Goal: Navigation & Orientation: Find specific page/section

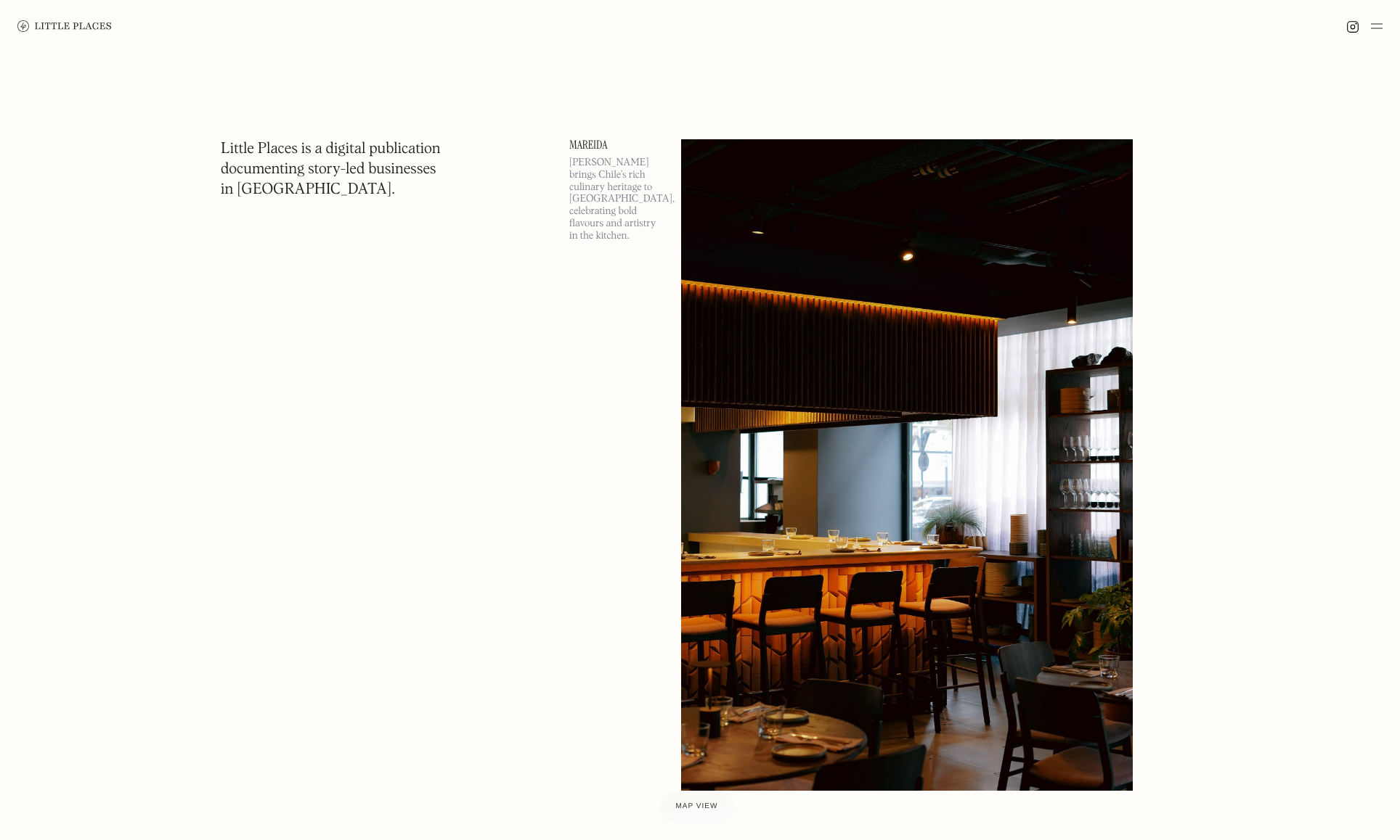
click at [712, 334] on img at bounding box center [907, 465] width 452 height 652
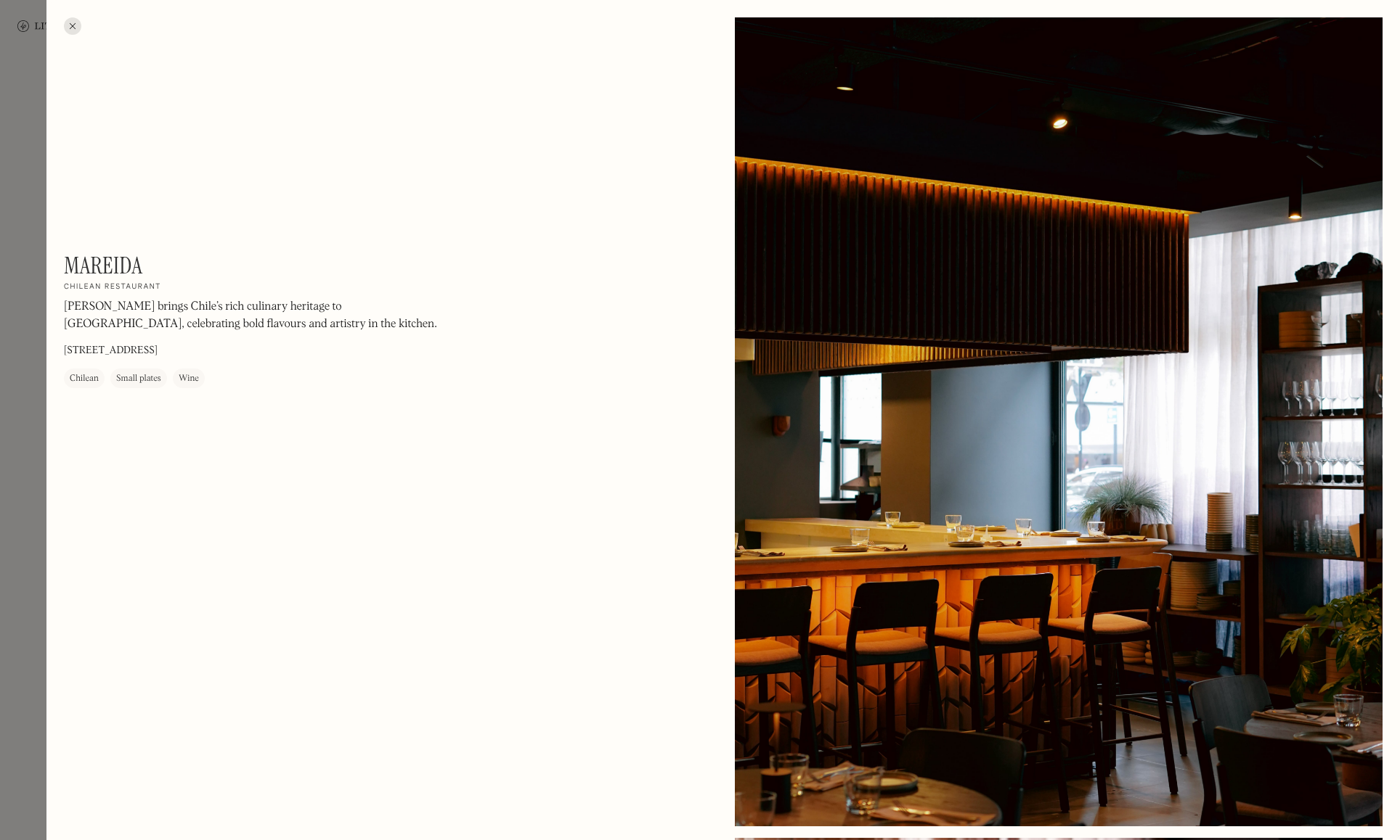
click at [73, 33] on div at bounding box center [72, 26] width 17 height 17
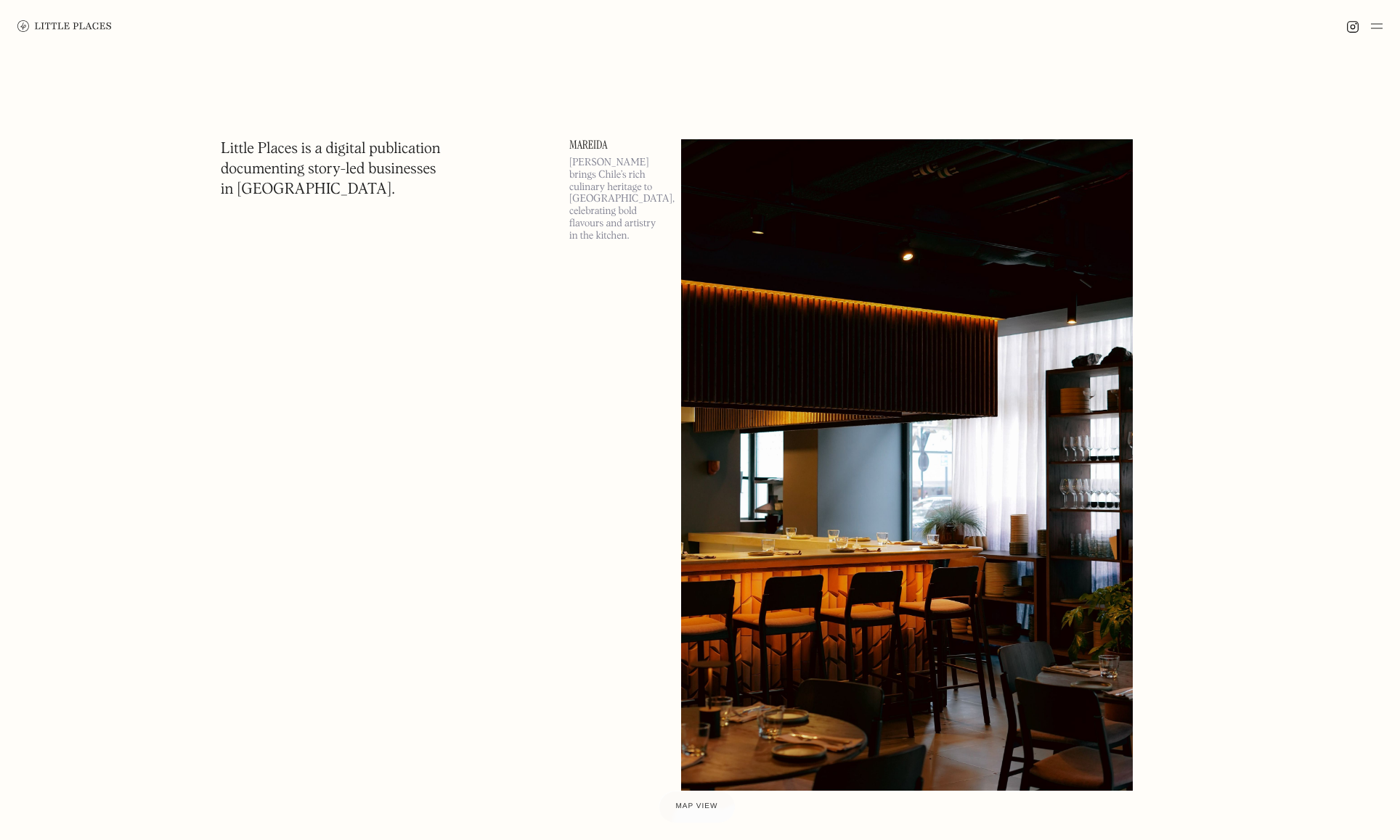
click at [1376, 27] on img at bounding box center [1377, 26] width 12 height 17
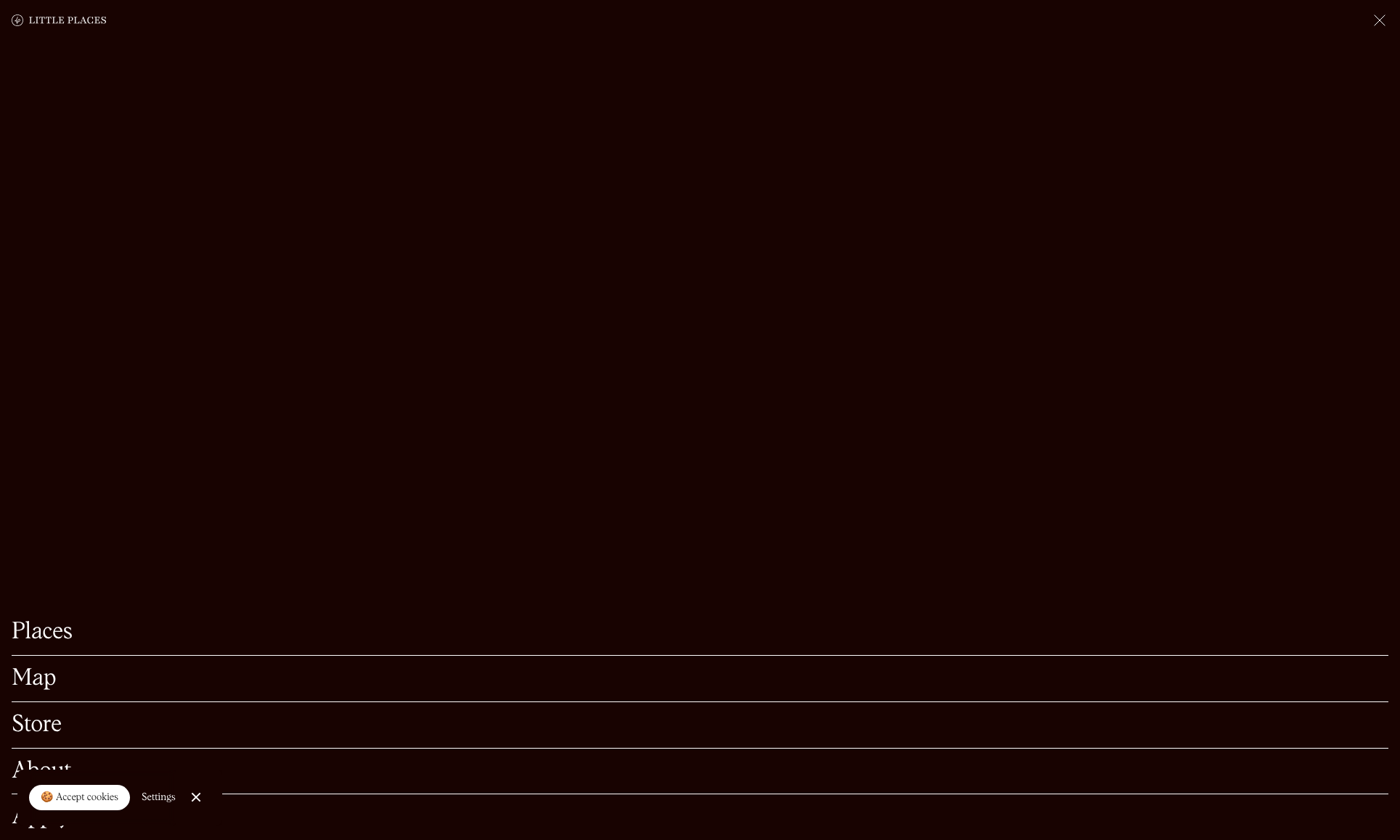
click at [50, 630] on link "Places" at bounding box center [700, 632] width 1377 height 22
